Goal: Find specific page/section: Find specific page/section

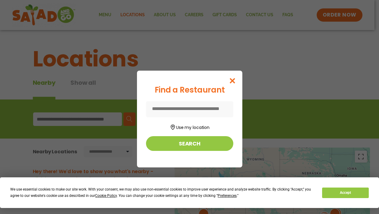
click at [197, 111] on input at bounding box center [189, 109] width 87 height 16
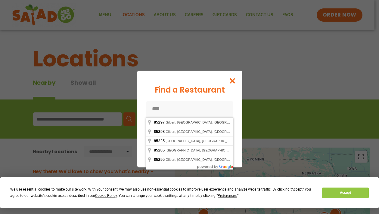
type input "*****"
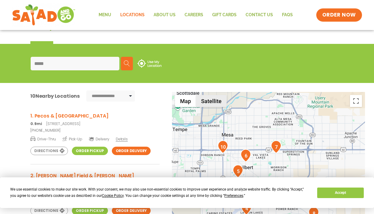
scroll to position [78, 0]
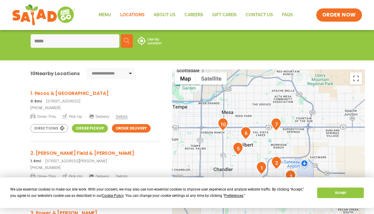
click at [120, 116] on span "Details" at bounding box center [122, 116] width 12 height 5
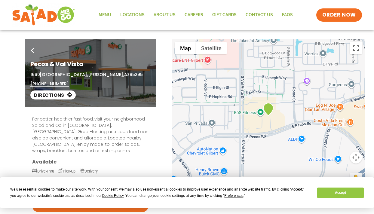
click at [31, 48] on link "Go Back" at bounding box center [33, 52] width 14 height 14
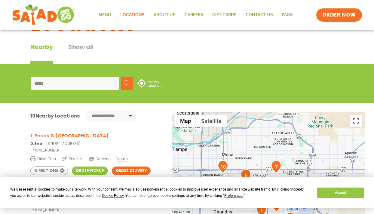
scroll to position [36, 0]
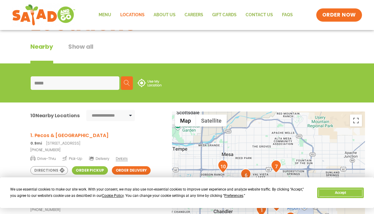
click at [337, 195] on button "Accept" at bounding box center [340, 193] width 46 height 11
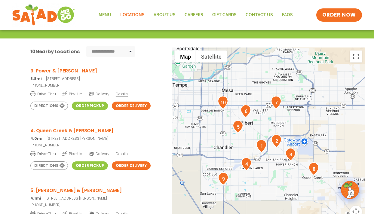
scroll to position [121, 0]
